Goal: Check status: Check status

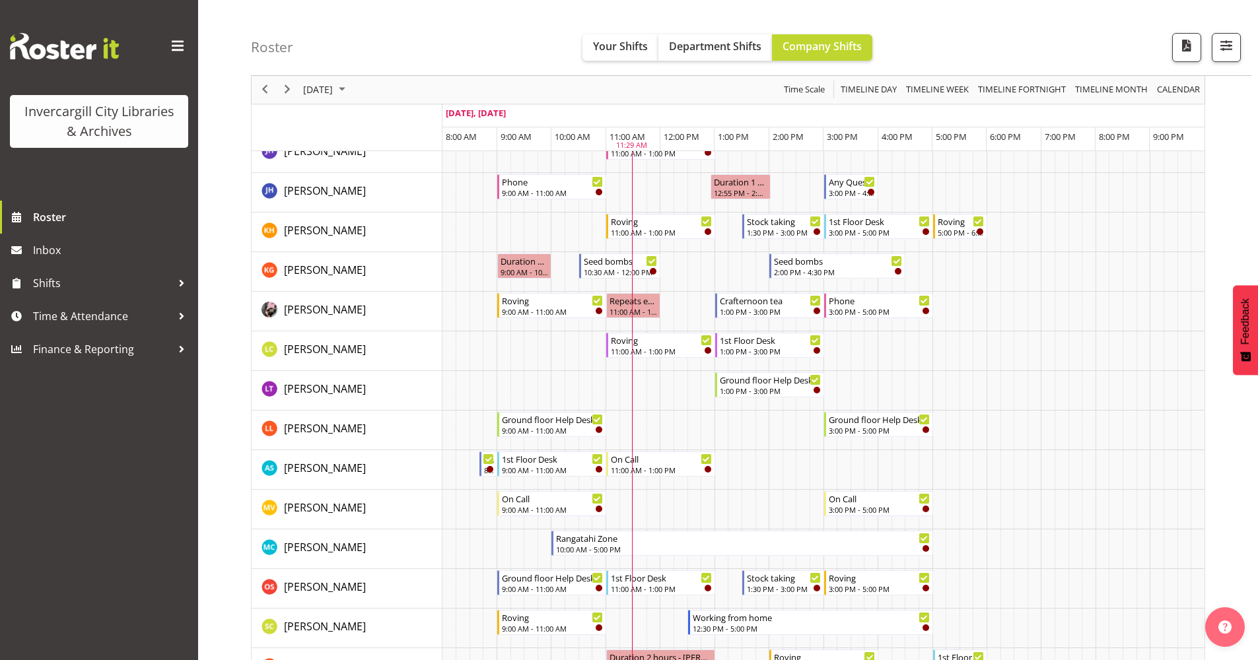
scroll to position [462, 0]
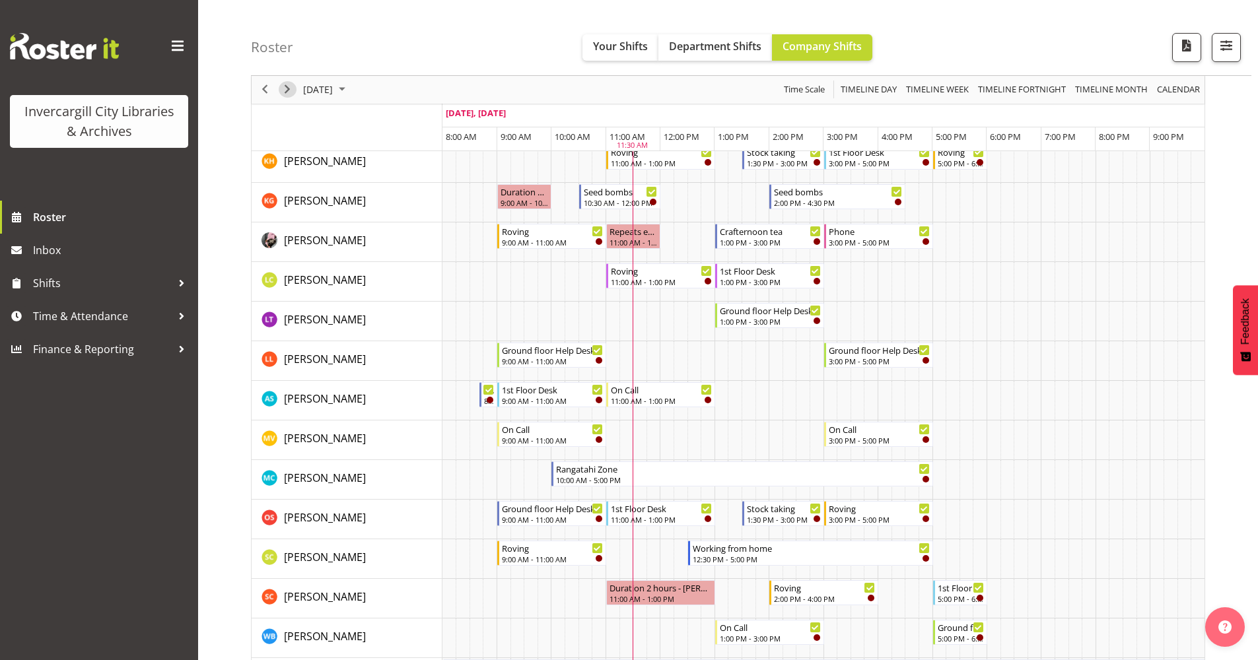
click at [288, 88] on span "Next" at bounding box center [287, 90] width 16 height 17
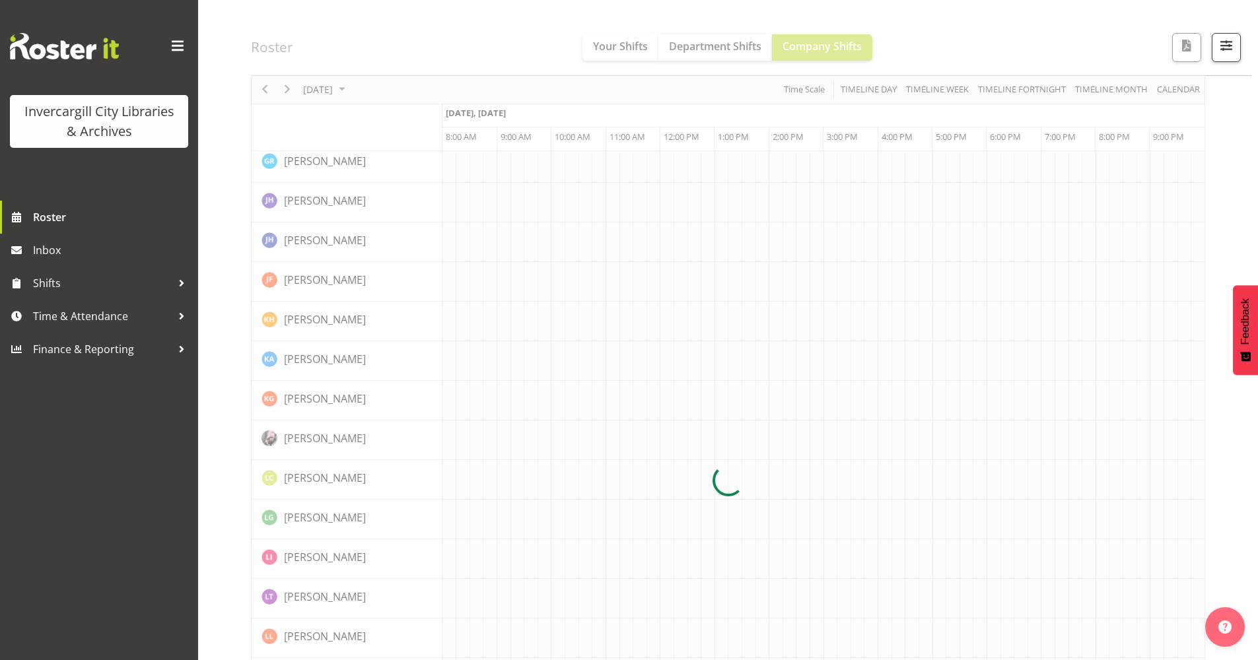
scroll to position [0, 0]
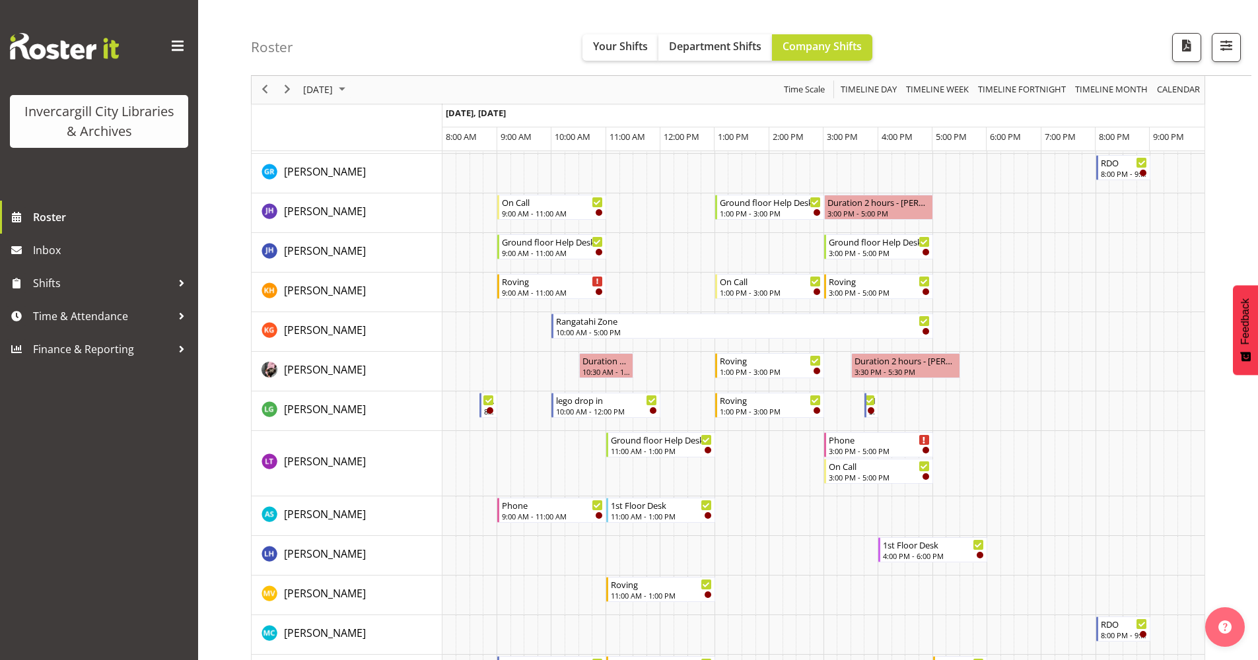
scroll to position [121, 0]
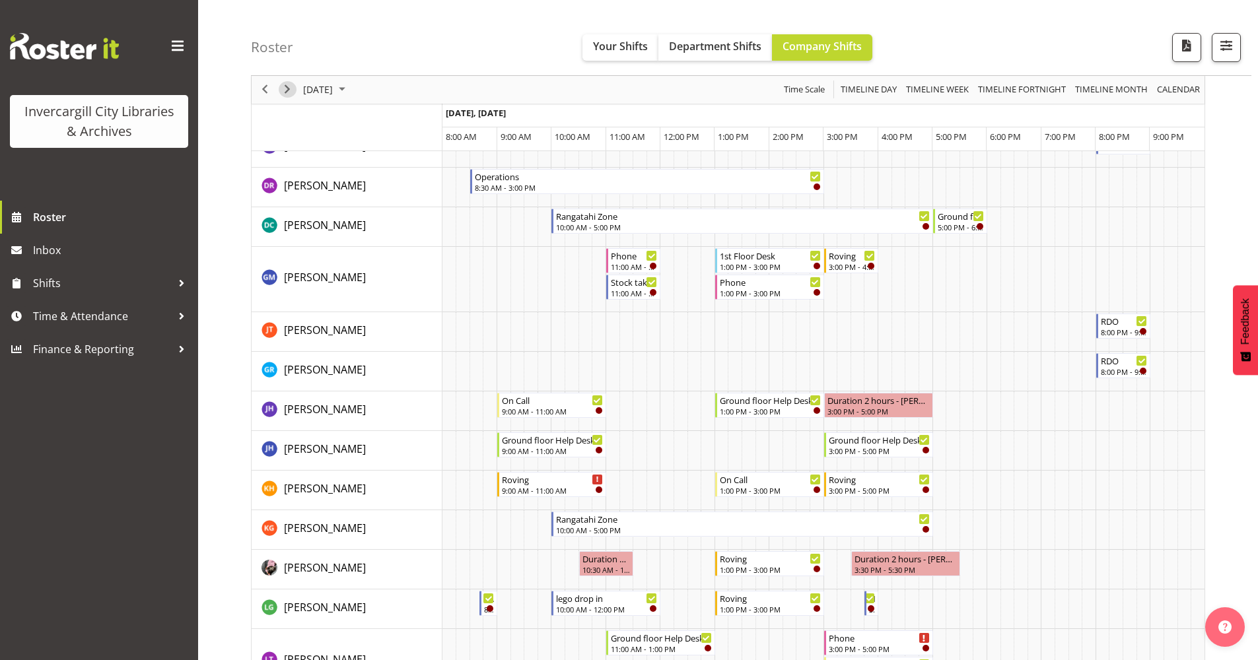
click at [286, 88] on span "Next" at bounding box center [287, 90] width 16 height 17
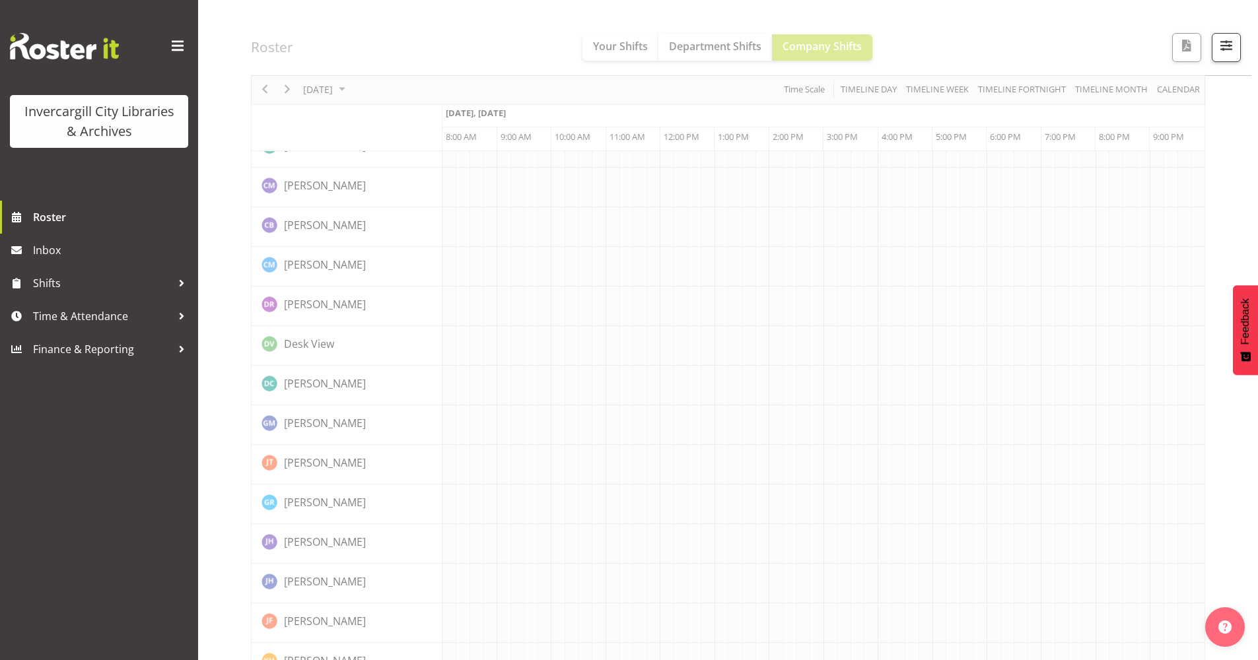
scroll to position [0, 0]
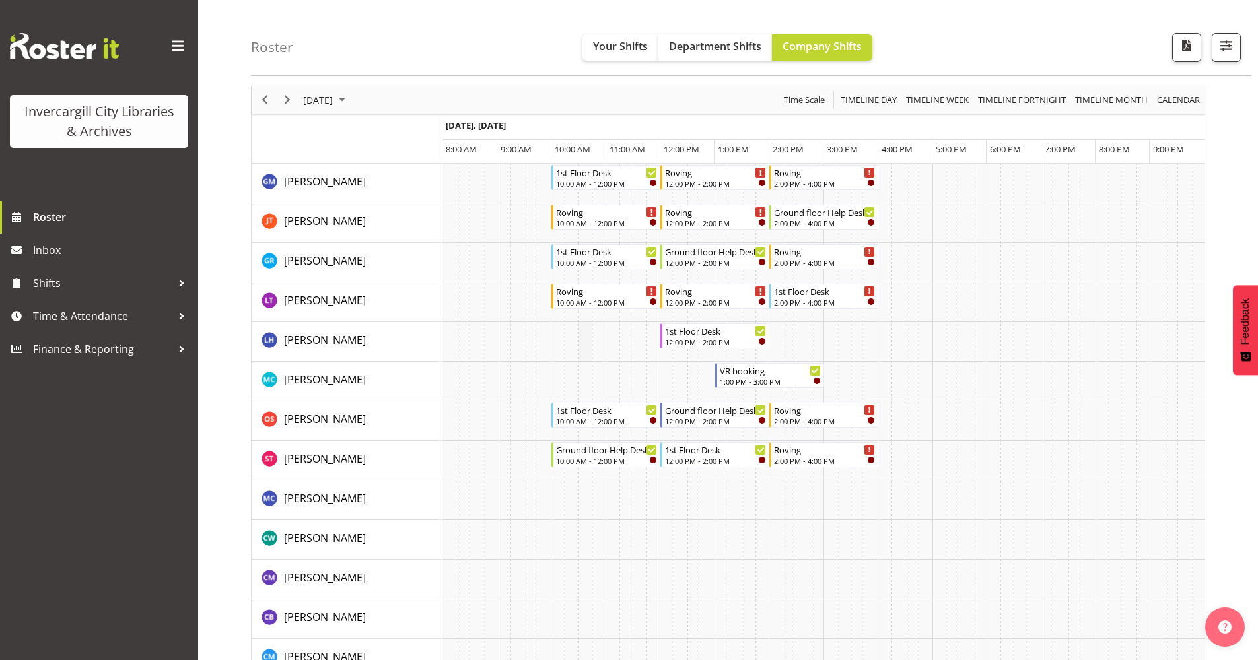
scroll to position [66, 0]
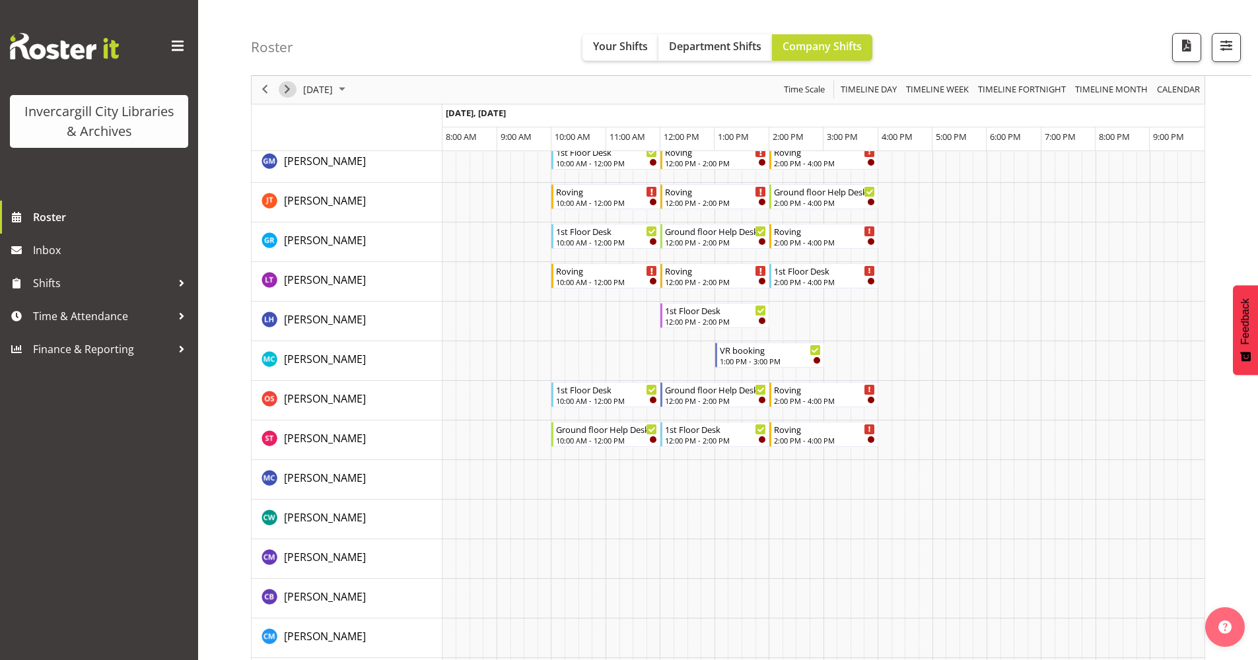
click at [285, 87] on span "Next" at bounding box center [287, 90] width 16 height 17
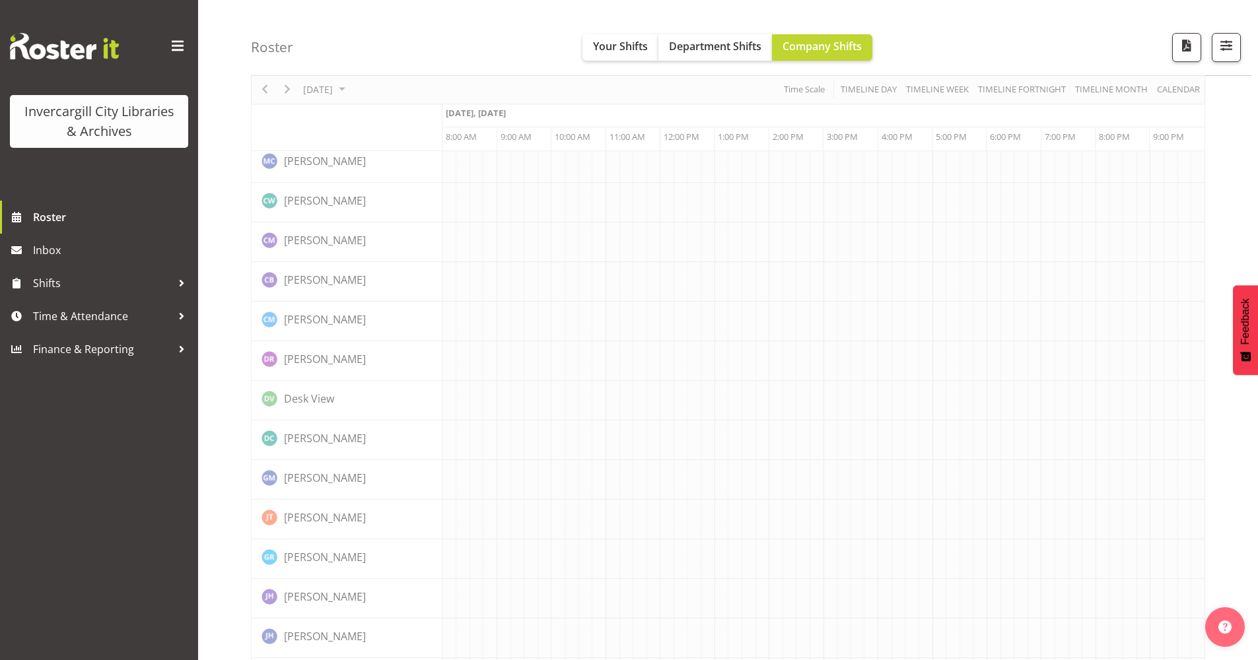
scroll to position [0, 0]
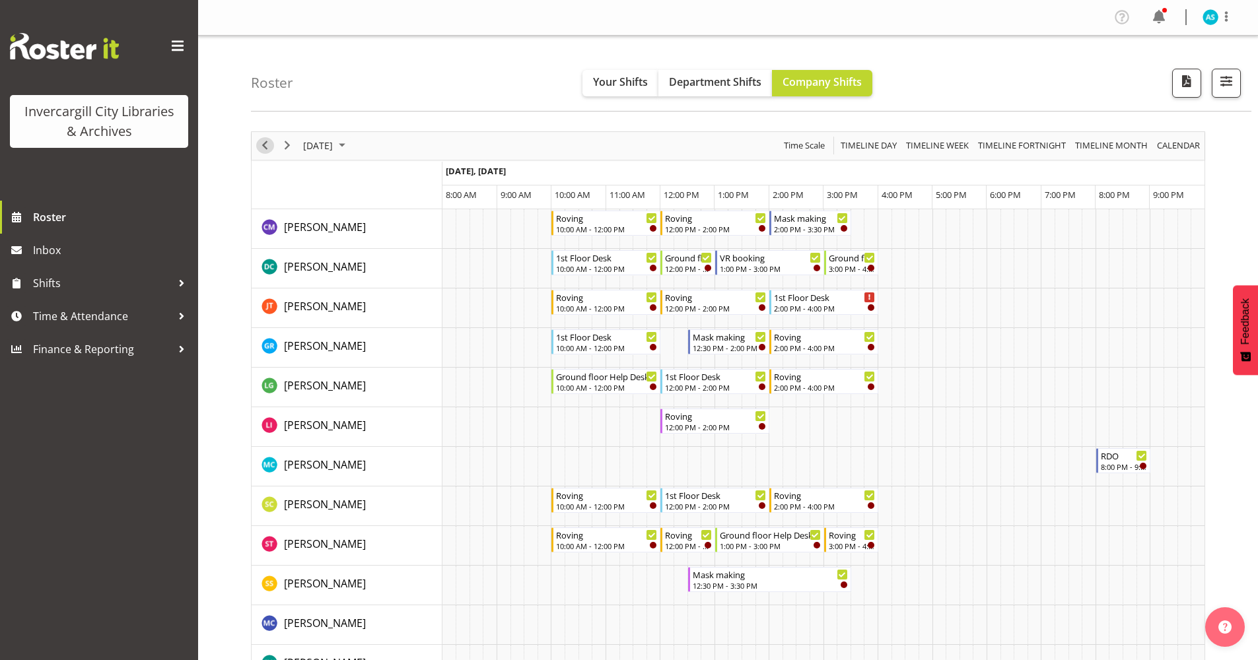
click at [265, 145] on span "Previous" at bounding box center [265, 145] width 16 height 17
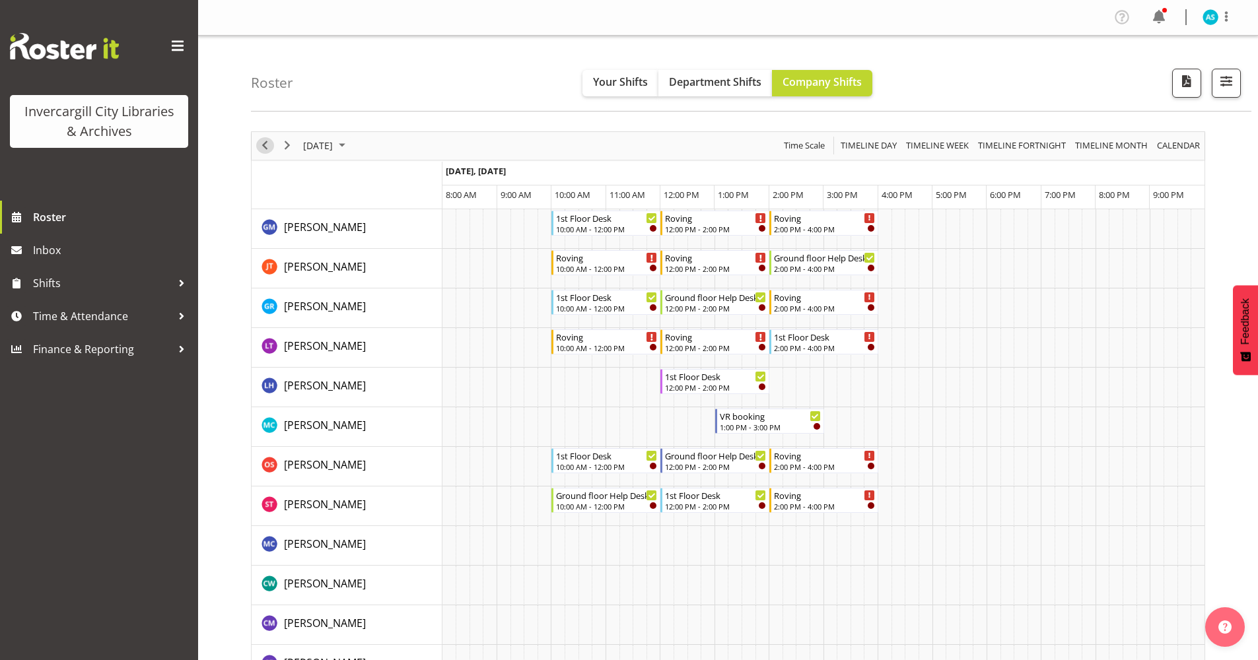
click at [265, 145] on span "Previous" at bounding box center [265, 145] width 16 height 17
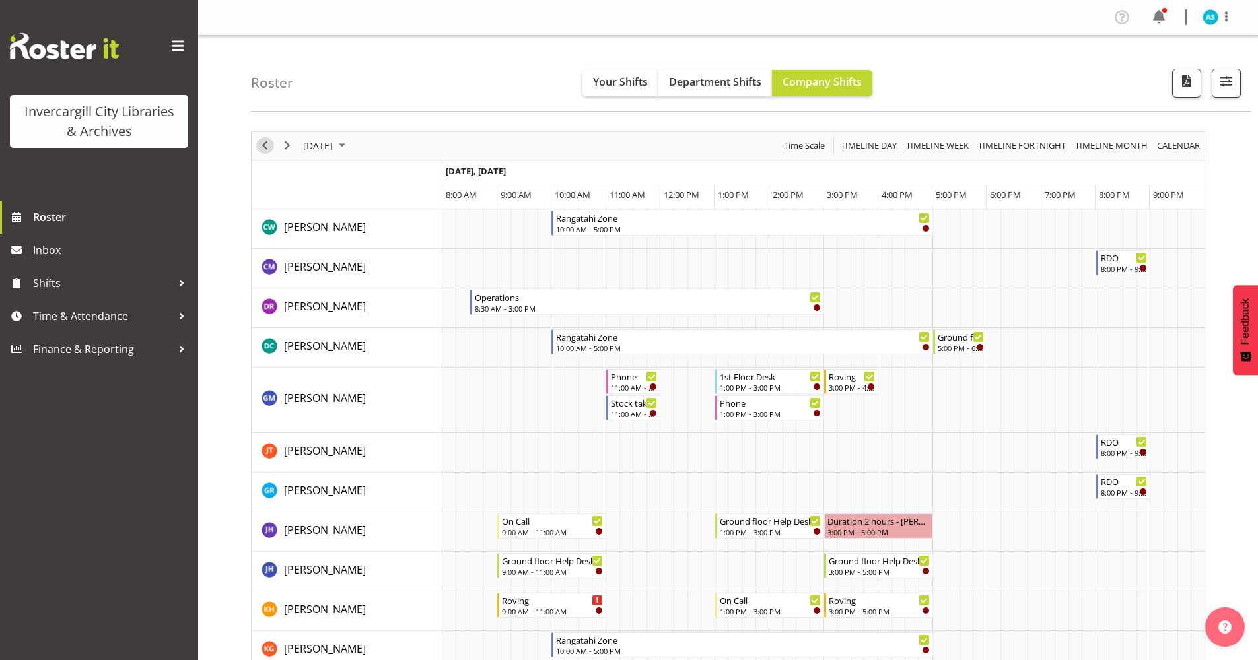
click at [265, 145] on span "Previous" at bounding box center [265, 145] width 16 height 17
